Goal: Browse casually

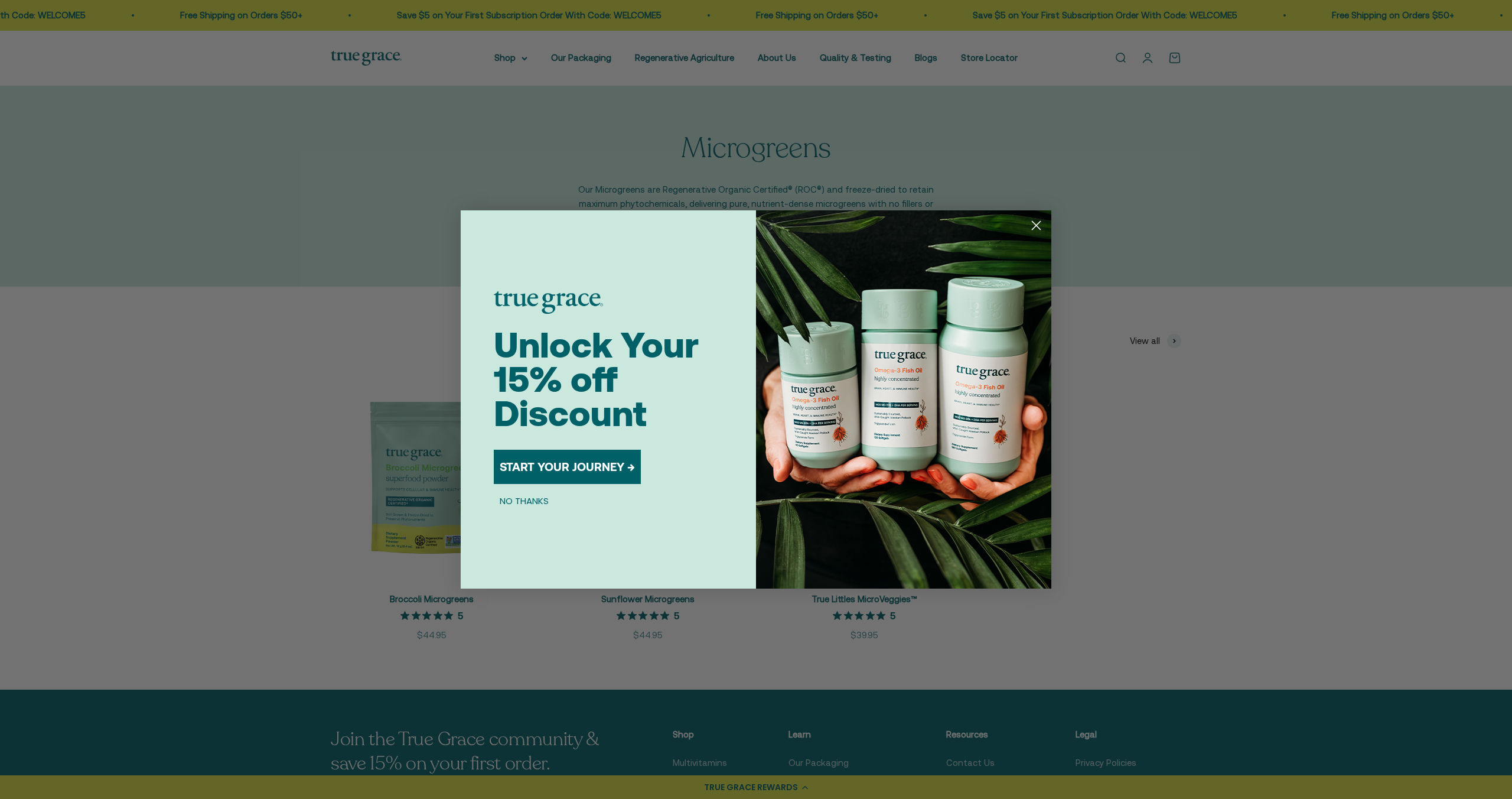
click at [1028, 225] on circle "Close dialog" at bounding box center [1036, 225] width 20 height 20
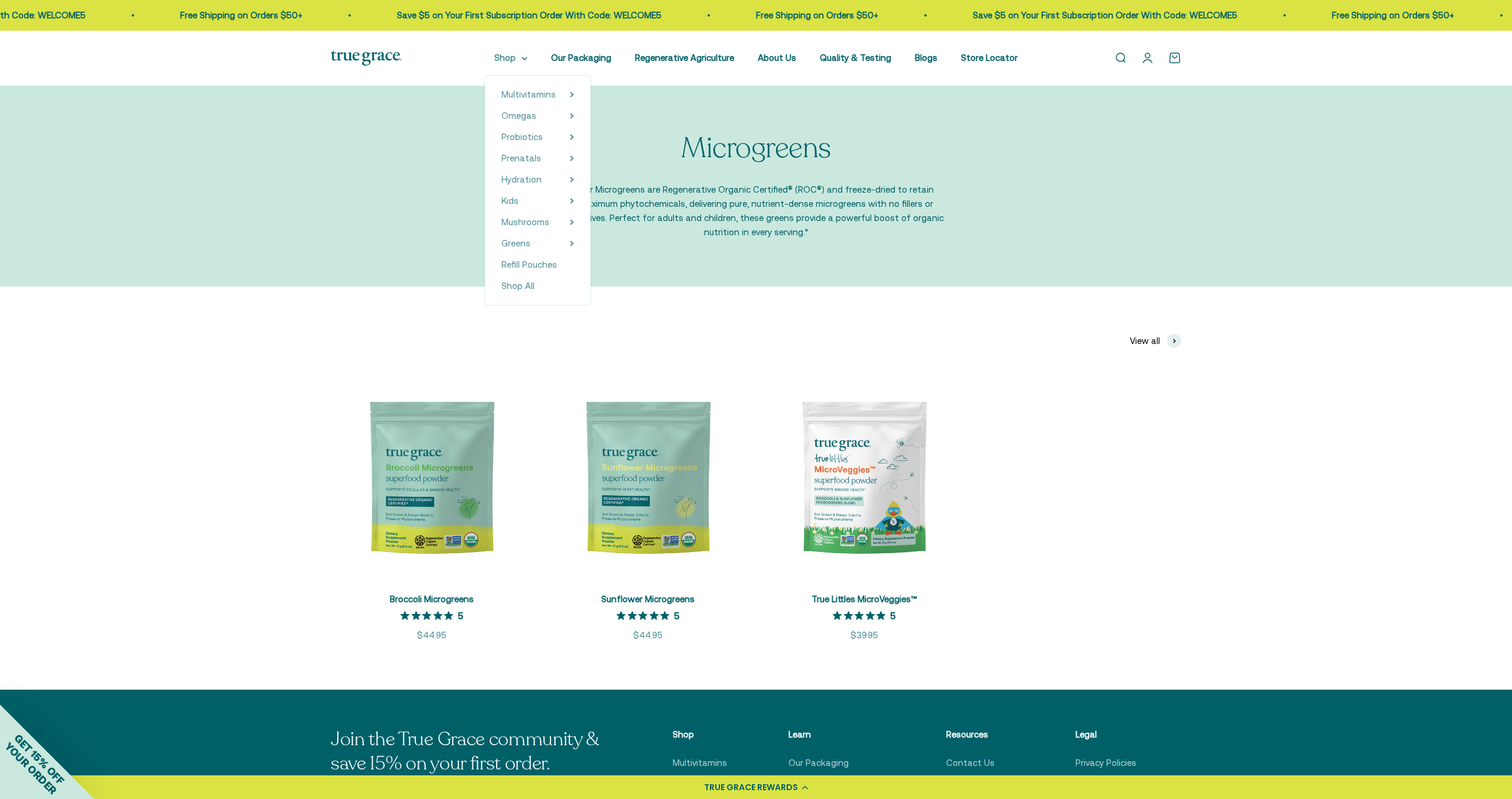
click at [522, 57] on summary "Shop" at bounding box center [510, 58] width 33 height 14
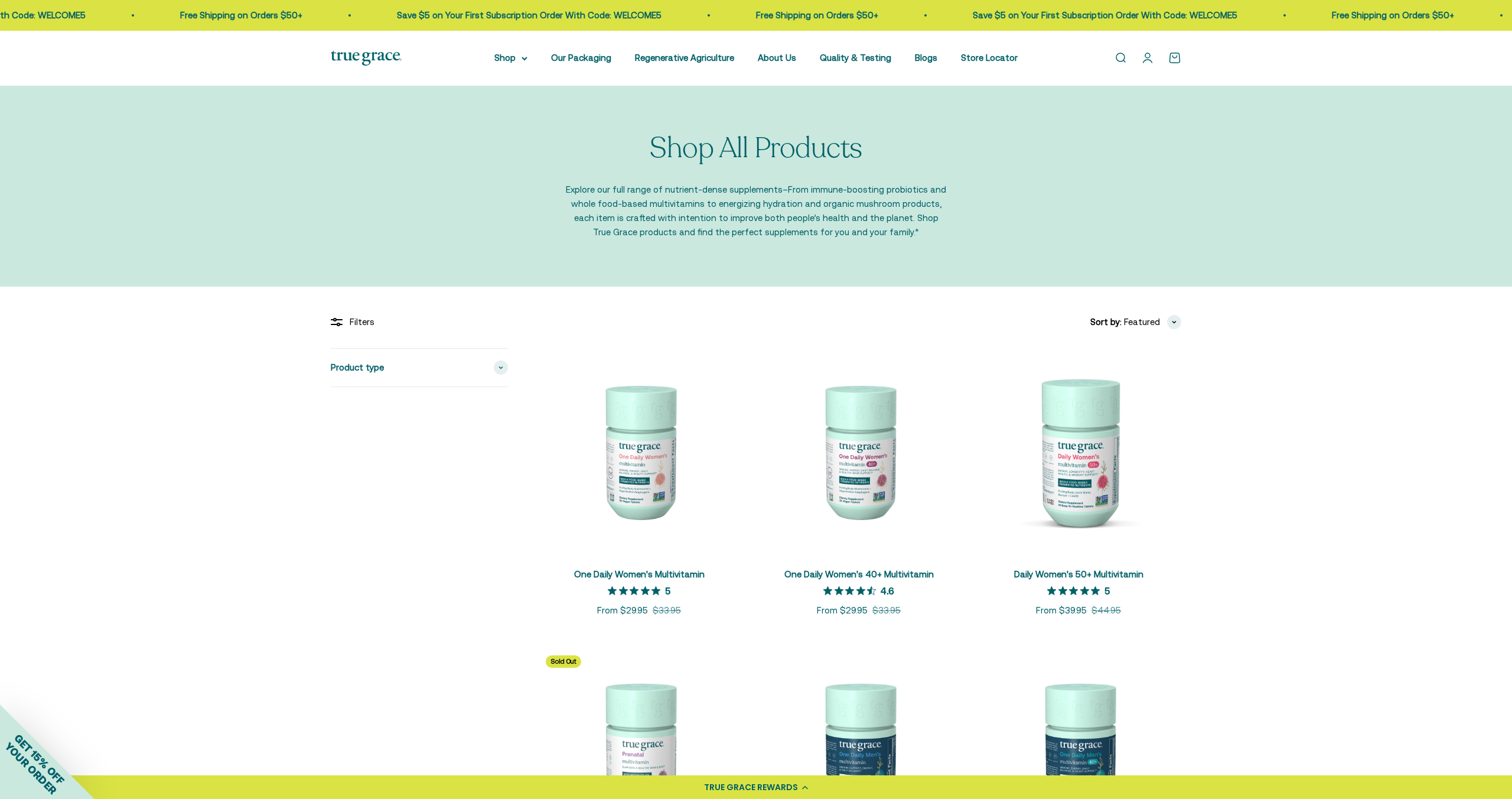
click at [378, 51] on img at bounding box center [366, 58] width 71 height 15
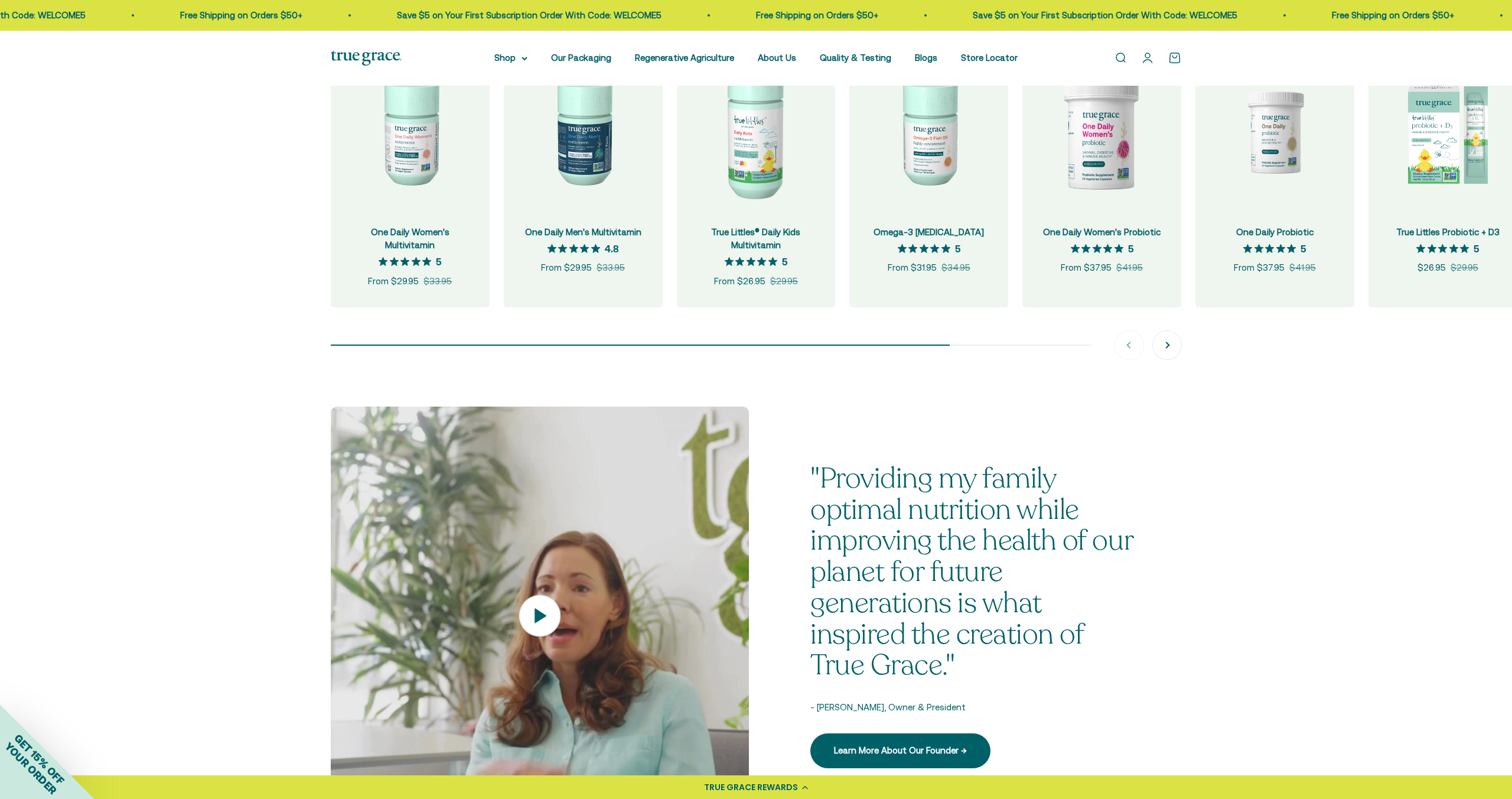
scroll to position [1359, 0]
